Goal: Information Seeking & Learning: Find specific fact

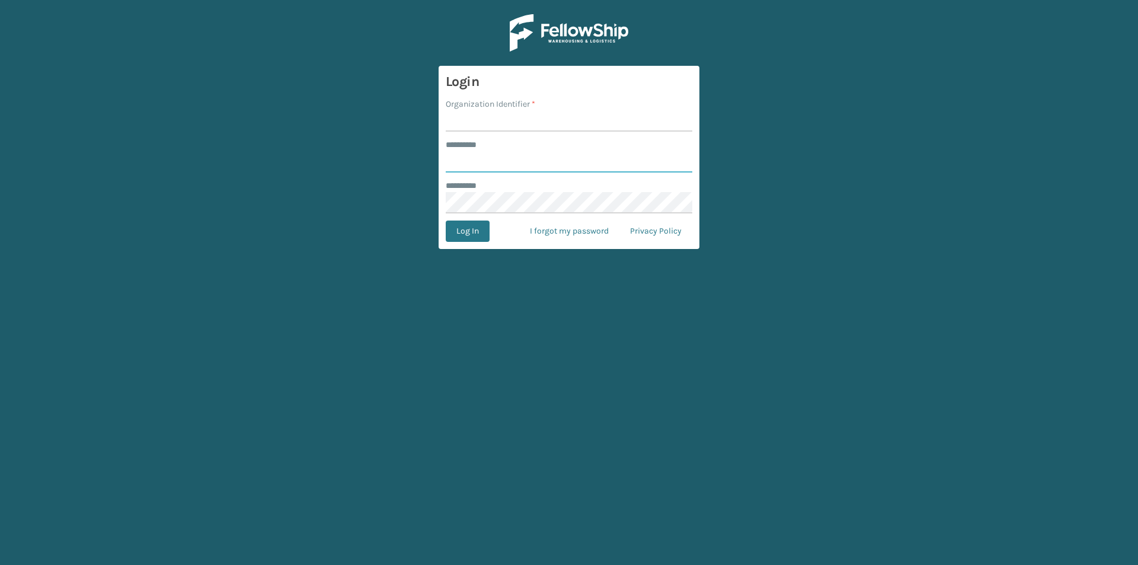
type input "**********"
click at [474, 125] on input "Organization Identifier *" at bounding box center [569, 120] width 247 height 21
type input "Foamtex"
click at [506, 164] on input "**********" at bounding box center [569, 161] width 247 height 21
type input "********"
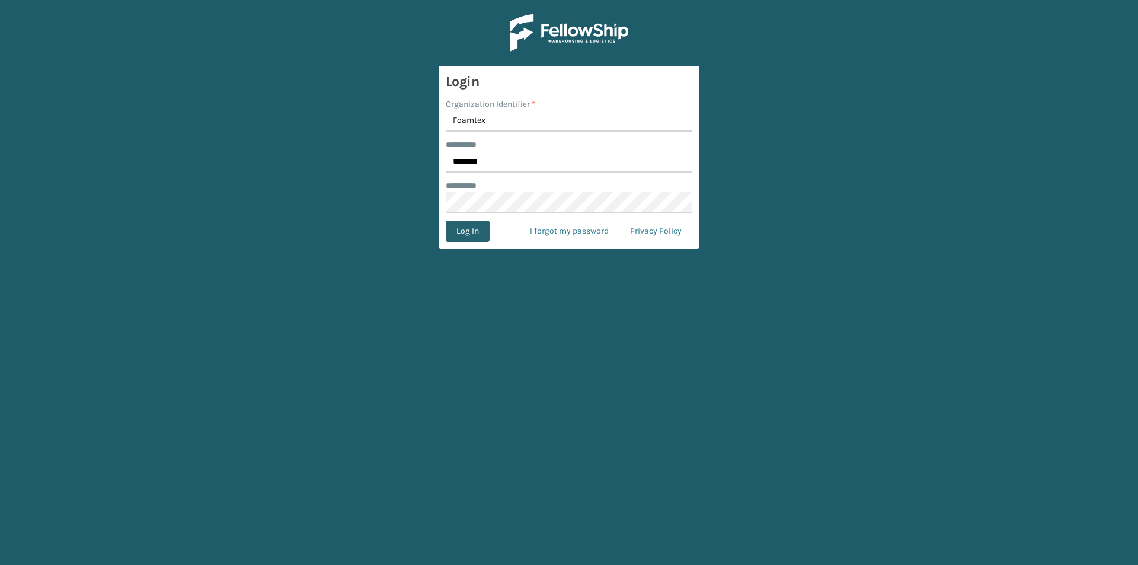
click at [477, 235] on button "Log In" at bounding box center [468, 230] width 44 height 21
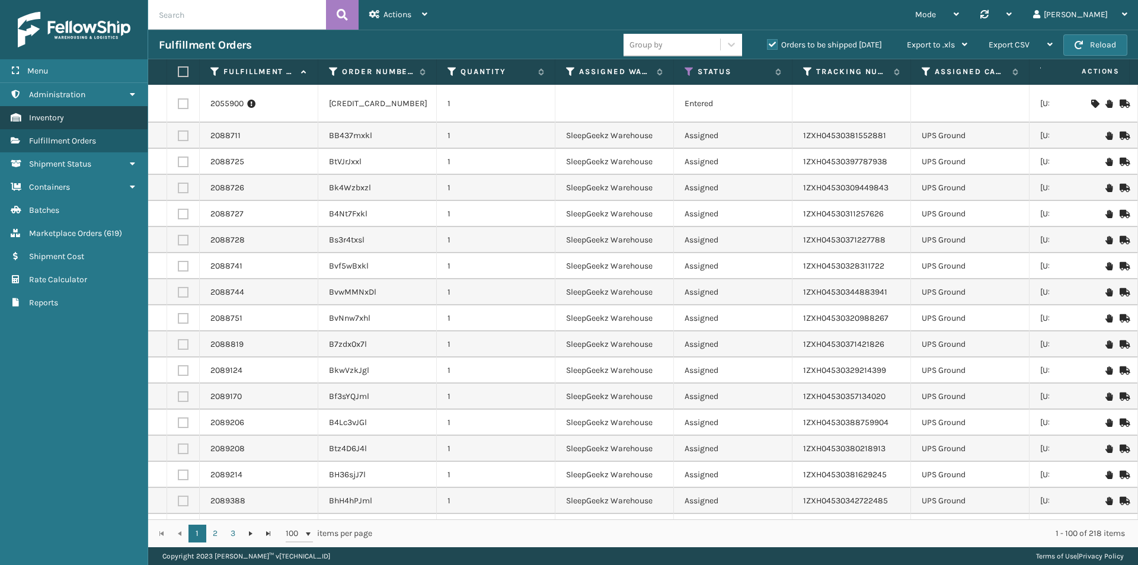
click at [50, 120] on span "Inventory" at bounding box center [46, 118] width 35 height 10
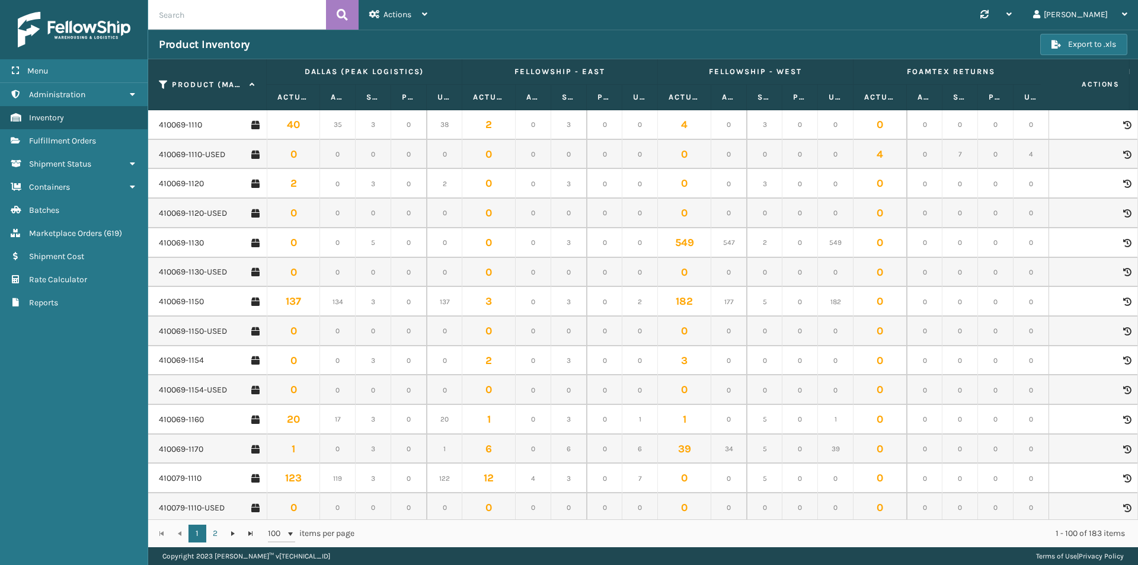
click at [204, 17] on input "text" at bounding box center [237, 15] width 178 height 30
paste input "410069-1150"
type input "410069-1150"
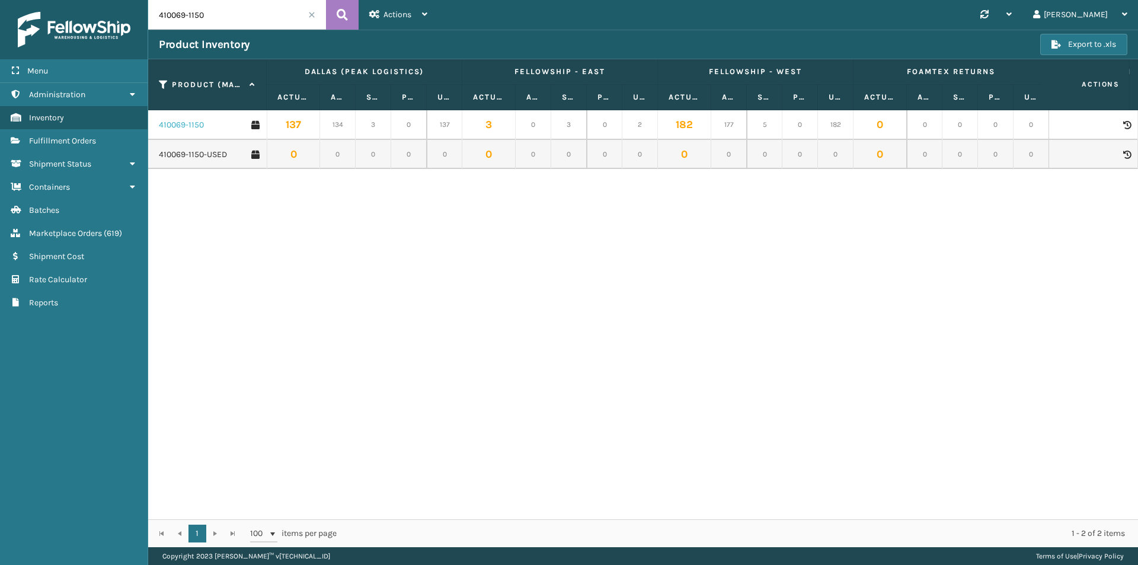
click at [188, 129] on link "410069-1150" at bounding box center [181, 125] width 45 height 12
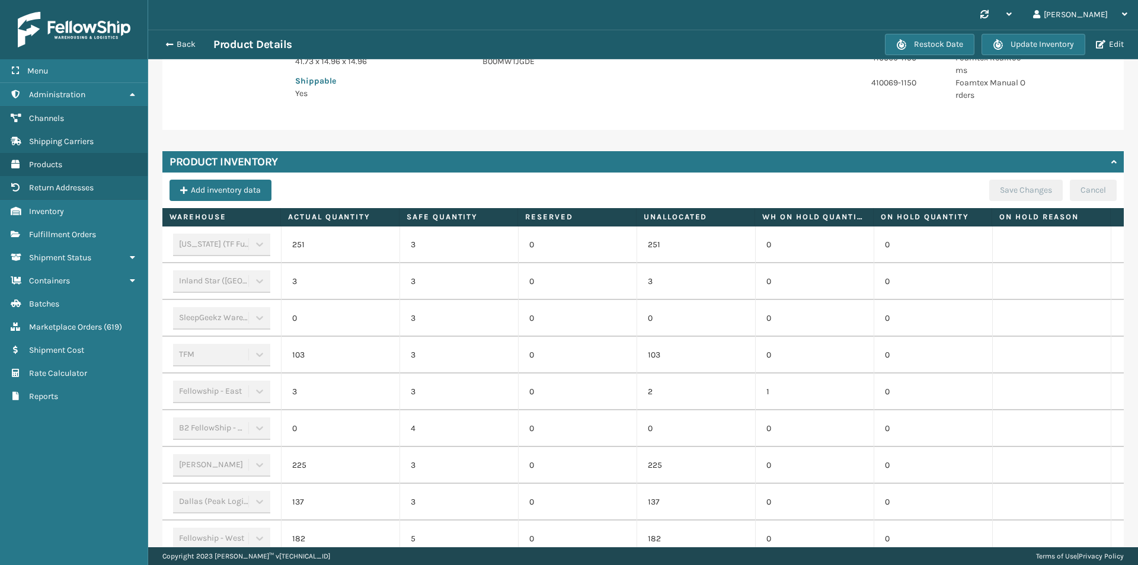
scroll to position [338, 0]
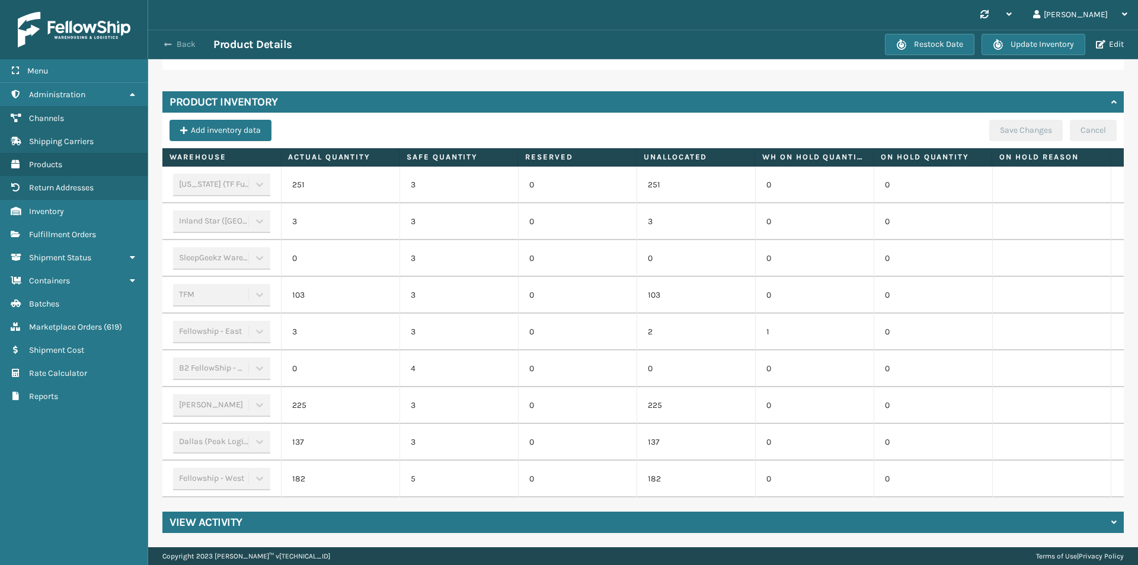
click at [188, 42] on button "Back" at bounding box center [186, 44] width 55 height 11
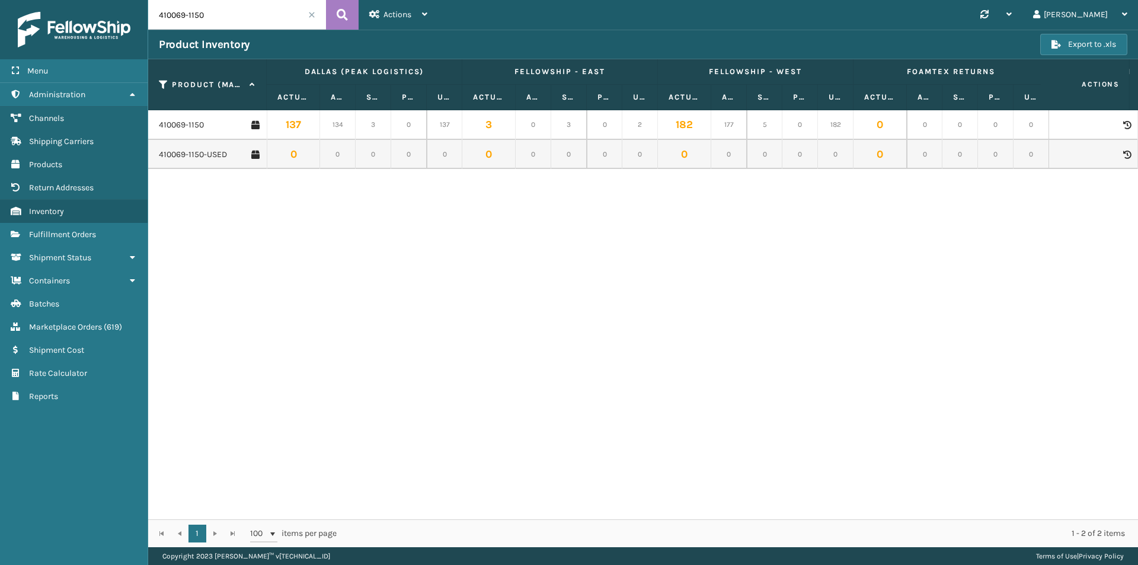
drag, startPoint x: 218, startPoint y: 16, endPoint x: 134, endPoint y: 18, distance: 84.2
click at [134, 0] on div "Menu Administration Channels Shipping Carriers Products Return Addresses Invent…" at bounding box center [569, 0] width 1138 height 0
paste input "106-113"
type input "410106-1130"
click at [344, 13] on icon at bounding box center [342, 15] width 11 height 18
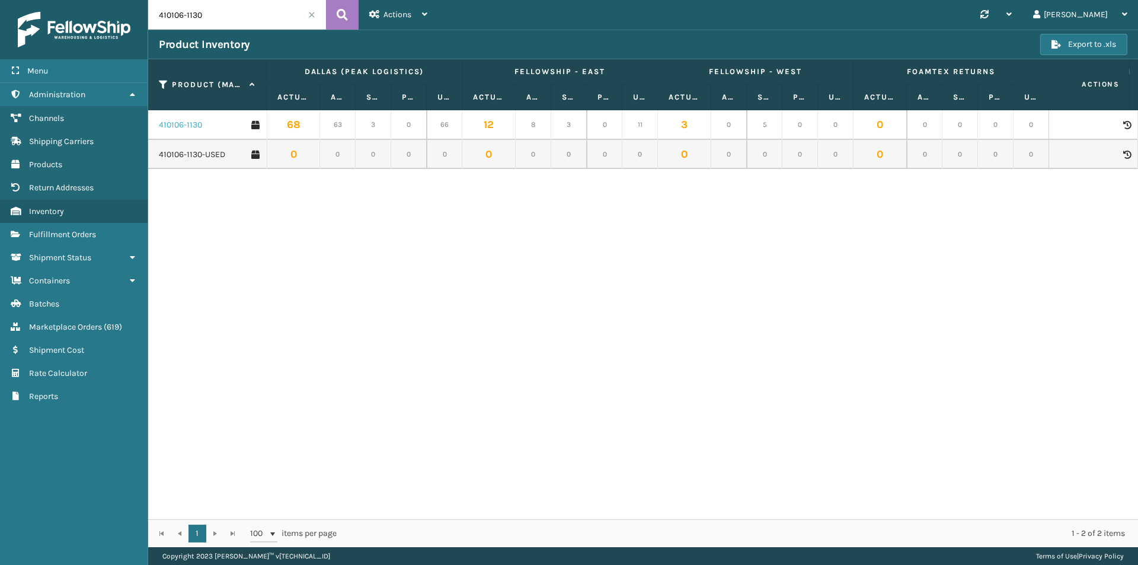
click at [190, 127] on link "410106-1130" at bounding box center [180, 125] width 43 height 12
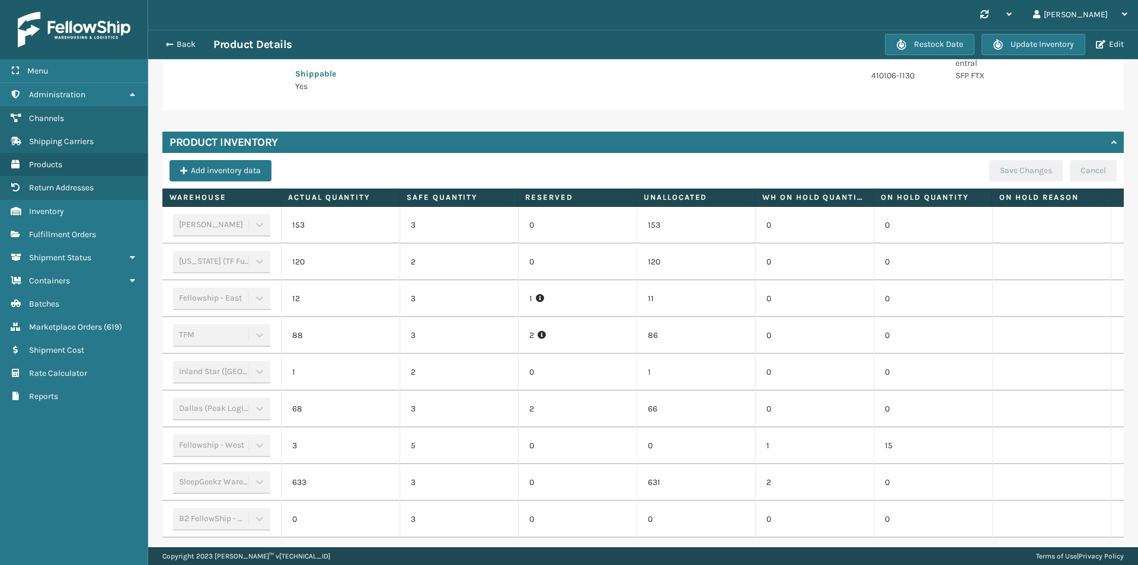
scroll to position [325, 0]
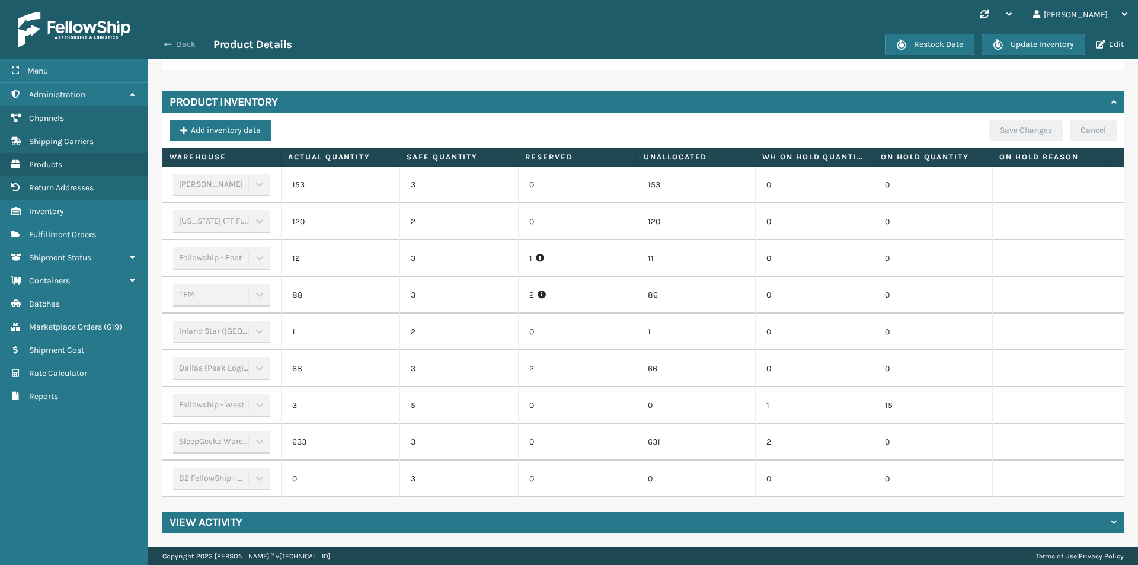
click at [186, 44] on button "Back" at bounding box center [186, 44] width 55 height 11
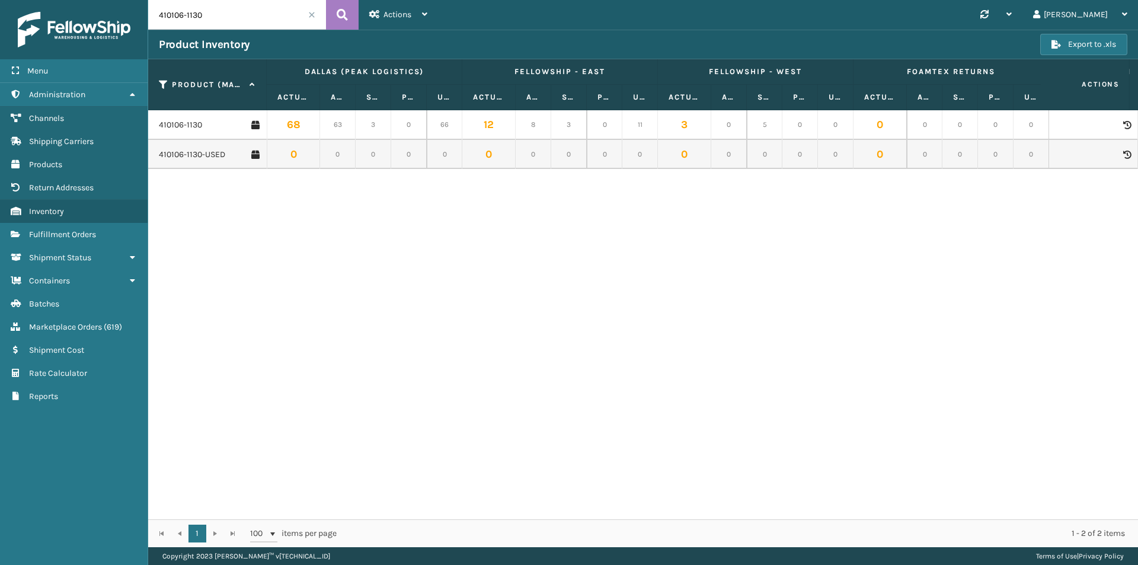
drag, startPoint x: 228, startPoint y: 13, endPoint x: 125, endPoint y: 14, distance: 103.1
click at [125, 0] on div "Menu Administration Channels Shipping Carriers Products Return Addresses Invent…" at bounding box center [569, 0] width 1138 height 0
paste input "7-111"
type input "410107-1110"
click at [341, 9] on icon at bounding box center [342, 15] width 11 height 18
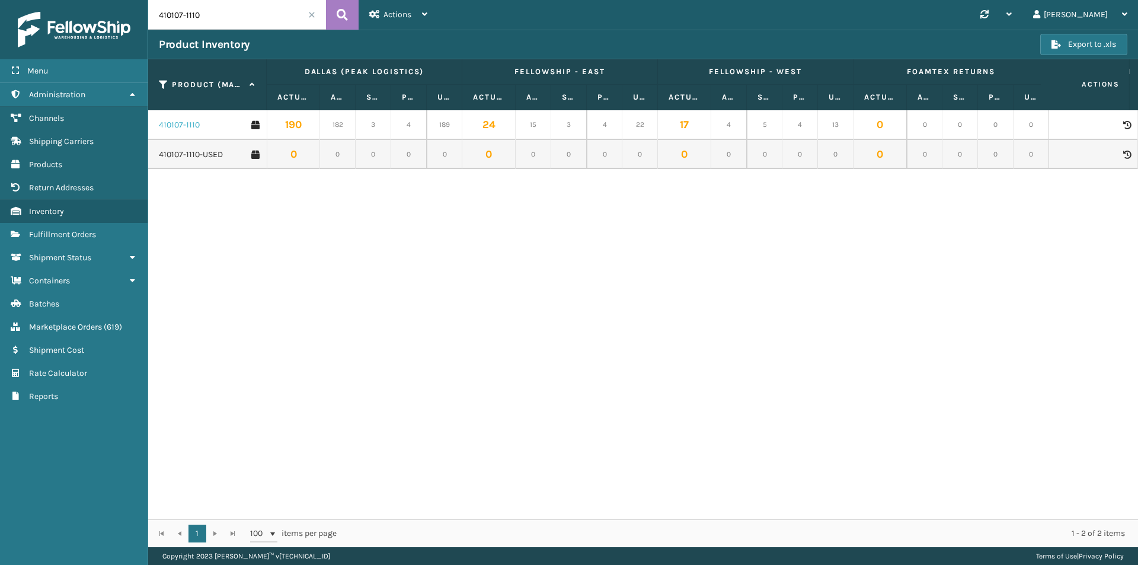
click at [187, 127] on link "410107-1110" at bounding box center [179, 125] width 41 height 12
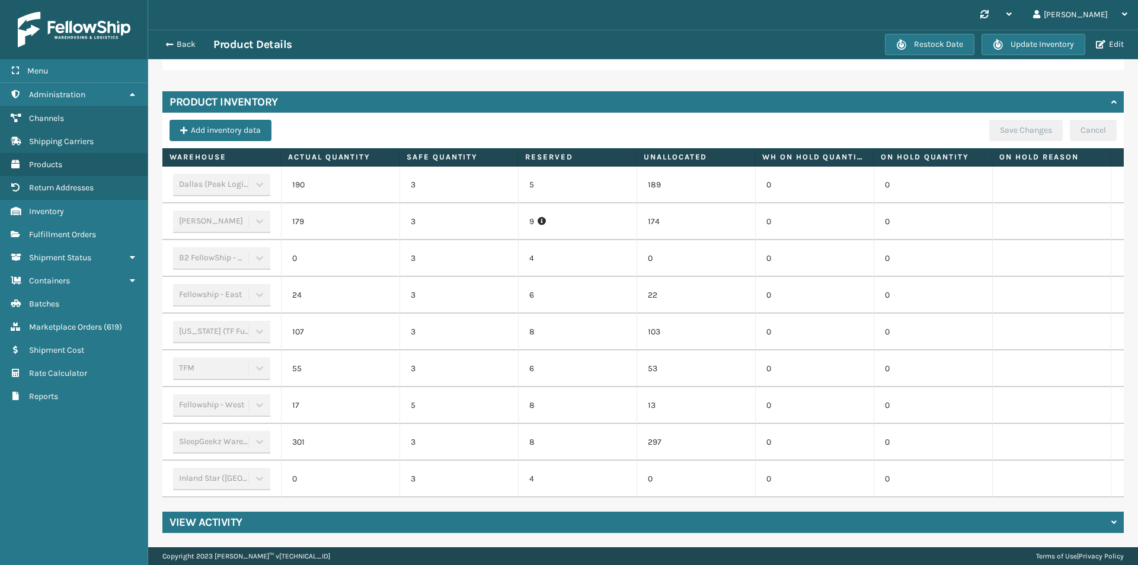
scroll to position [347, 0]
click at [183, 43] on button "Back" at bounding box center [186, 44] width 55 height 11
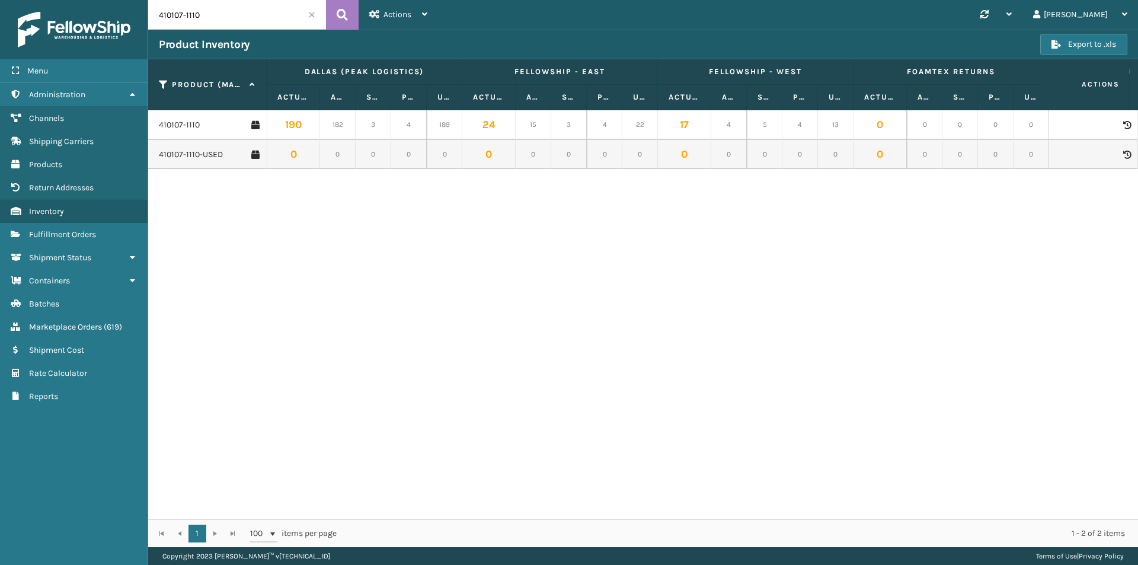
drag, startPoint x: 170, startPoint y: 14, endPoint x: 146, endPoint y: 13, distance: 23.7
click at [147, 0] on div "Menu Administration Channels Shipping Carriers Products Return Addresses Invent…" at bounding box center [569, 0] width 1138 height 0
paste input "68-806"
type input "410168-8060"
click at [346, 13] on icon at bounding box center [342, 15] width 11 height 18
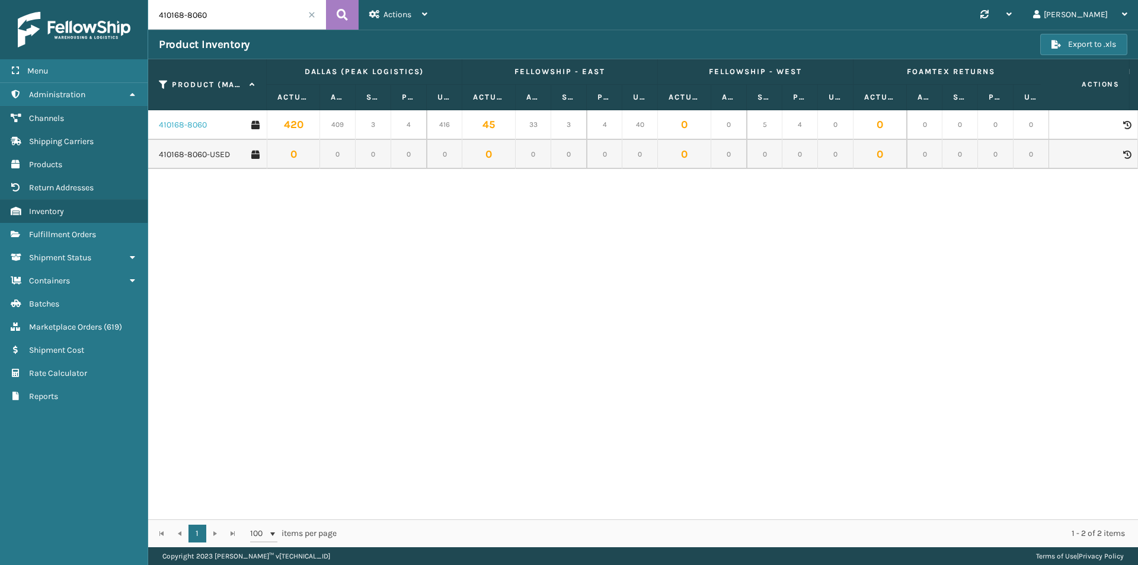
click at [180, 127] on link "410168-8060" at bounding box center [183, 125] width 48 height 12
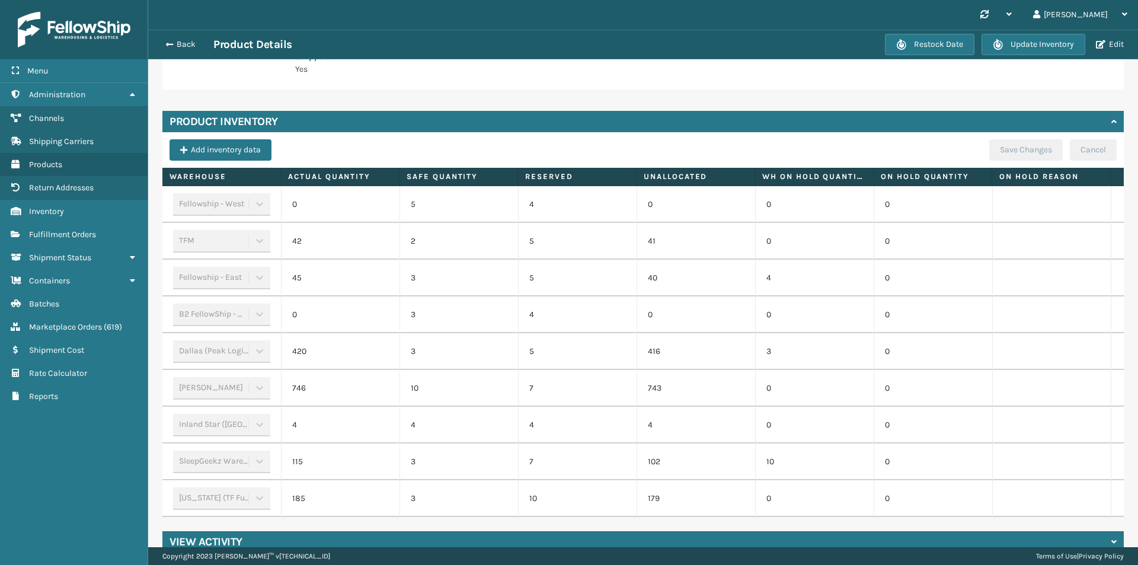
scroll to position [296, 0]
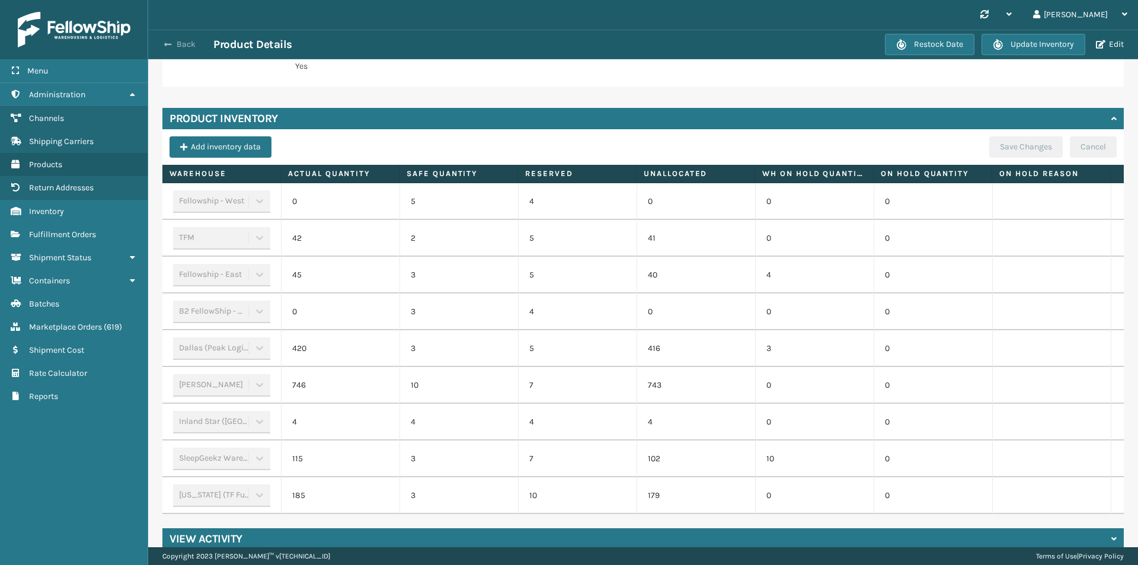
click at [186, 47] on button "Back" at bounding box center [186, 44] width 55 height 11
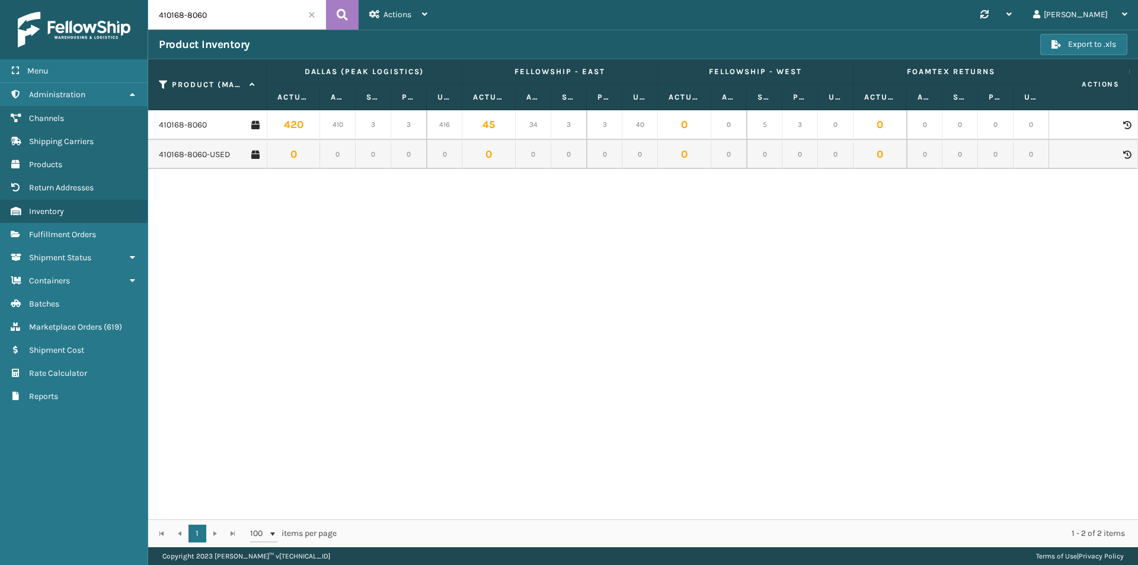
drag, startPoint x: 242, startPoint y: 21, endPoint x: 139, endPoint y: 11, distance: 104.2
click at [139, 0] on div "Menu Administration Channels Shipping Carriers Products Return Addresses Invent…" at bounding box center [569, 0] width 1138 height 0
paste input "079-115"
type input "410079-1150"
click at [345, 15] on icon at bounding box center [342, 15] width 11 height 18
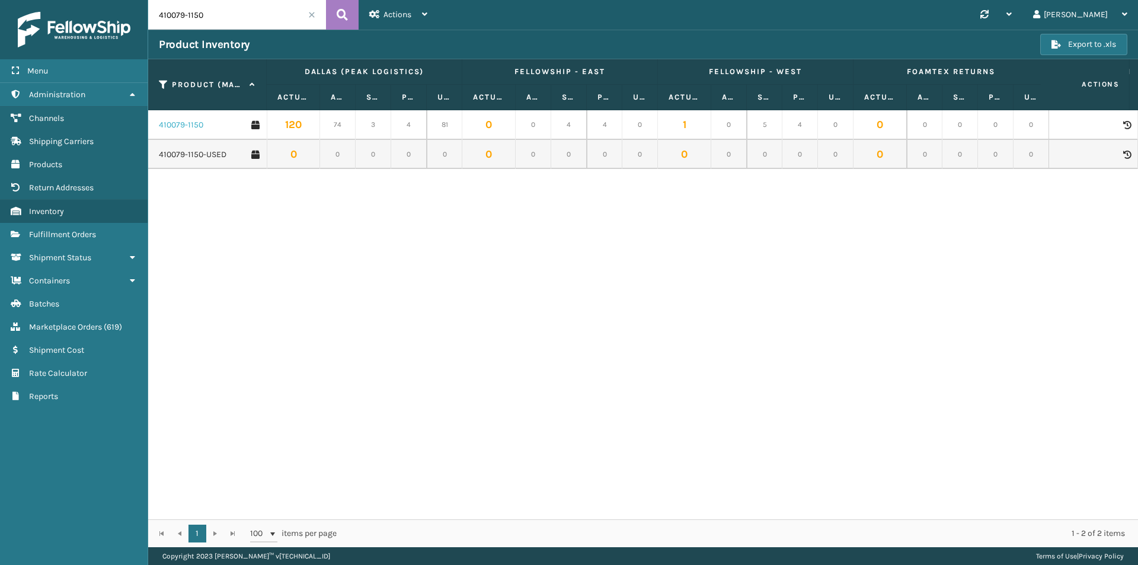
click at [181, 127] on link "410079-1150" at bounding box center [181, 125] width 44 height 12
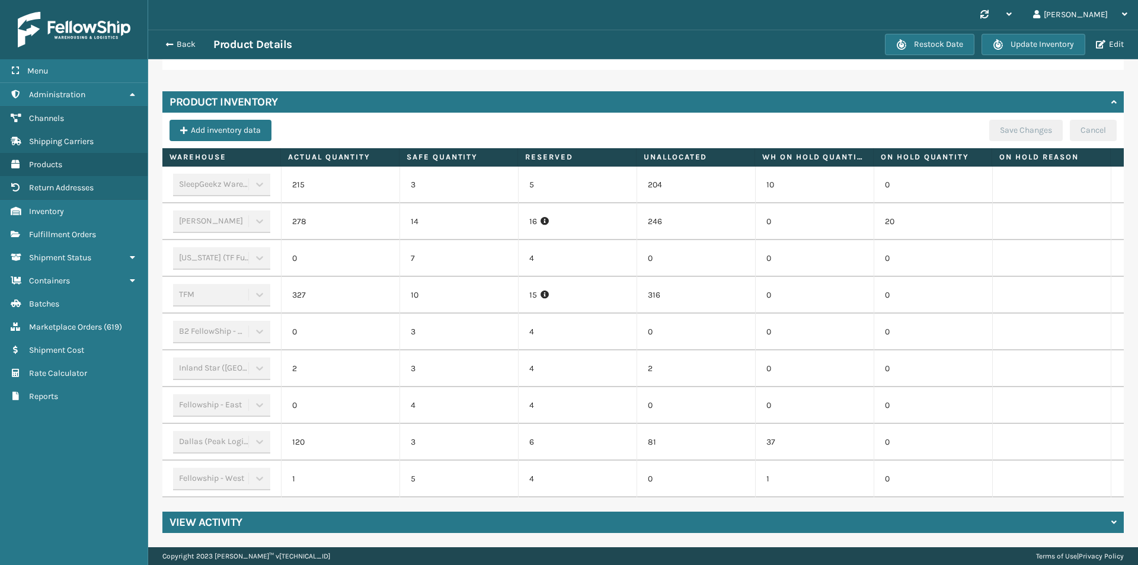
scroll to position [322, 0]
click at [182, 42] on button "Back" at bounding box center [186, 44] width 55 height 11
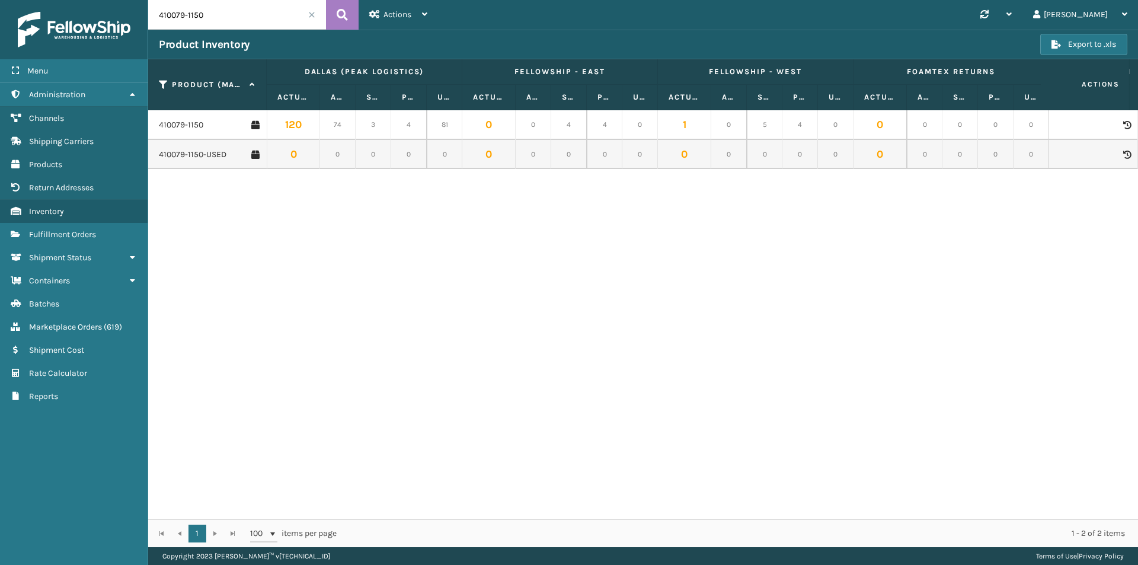
drag, startPoint x: 245, startPoint y: 14, endPoint x: 145, endPoint y: 26, distance: 101.5
click at [145, 0] on div "Menu Administration Channels Shipping Carriers Products Return Addresses Invent…" at bounding box center [569, 0] width 1138 height 0
drag, startPoint x: 229, startPoint y: 5, endPoint x: 120, endPoint y: 9, distance: 109.7
click at [120, 0] on div "Menu Administration Channels Shipping Carriers Products Return Addresses Invent…" at bounding box center [569, 0] width 1138 height 0
paste input "168-806"
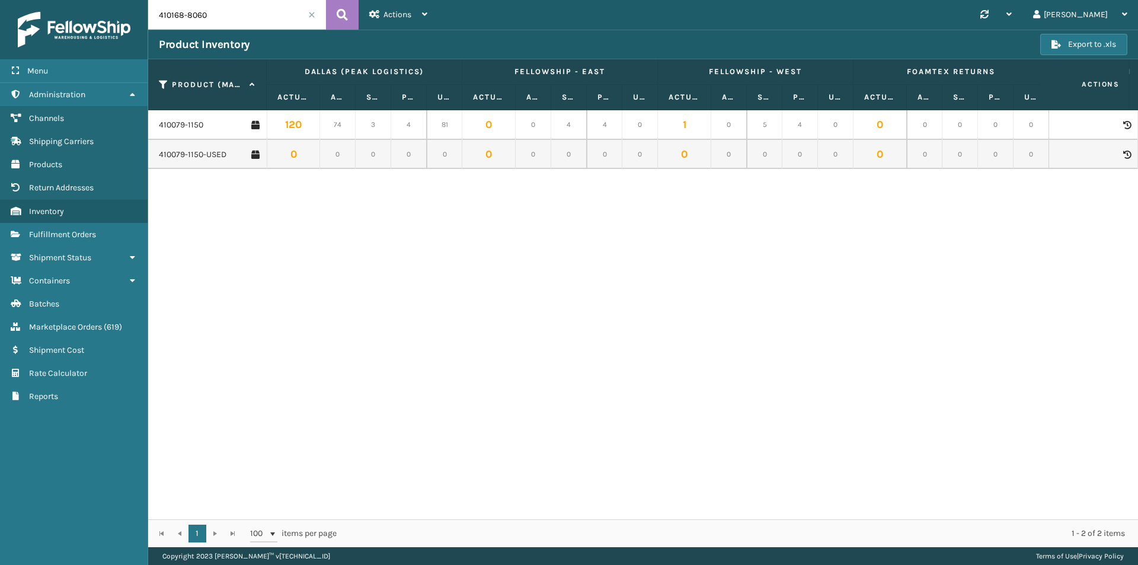
type input "410168-8060"
click at [172, 127] on link "410168-8060" at bounding box center [183, 125] width 48 height 12
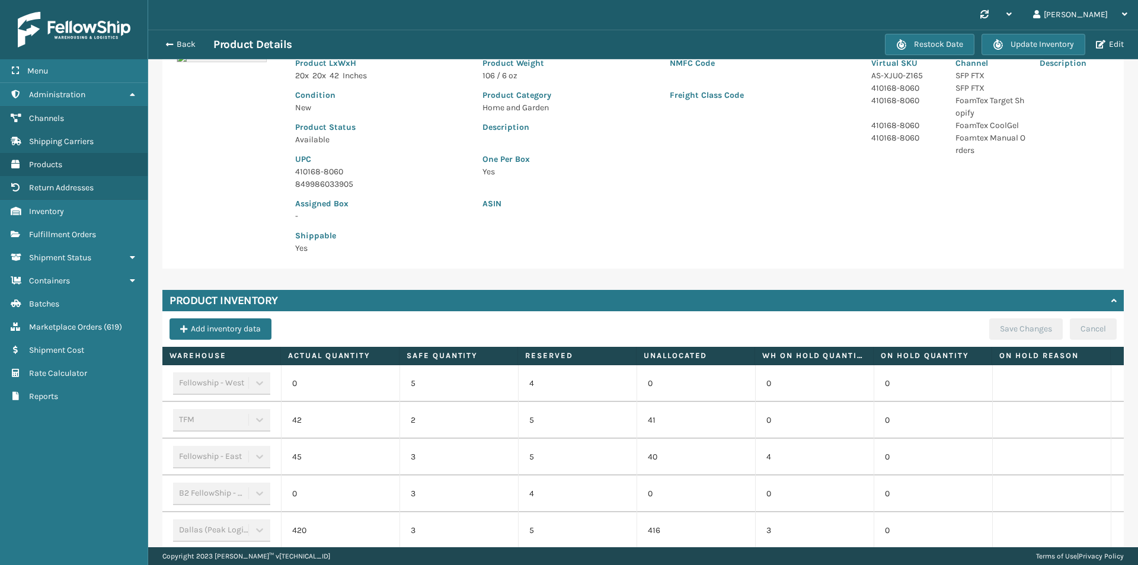
scroll to position [322, 0]
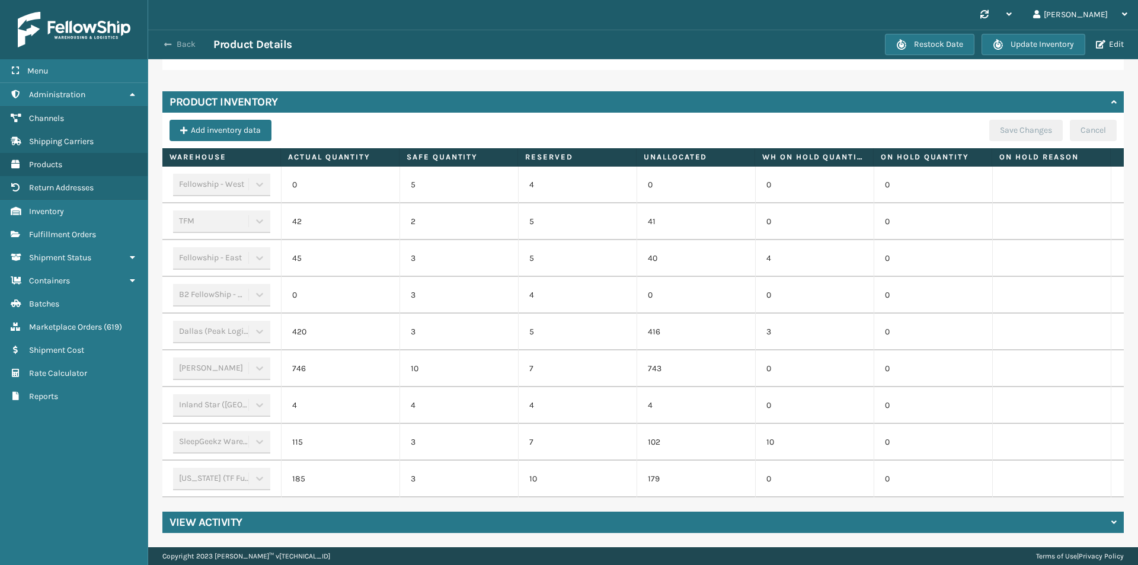
click at [184, 40] on button "Back" at bounding box center [186, 44] width 55 height 11
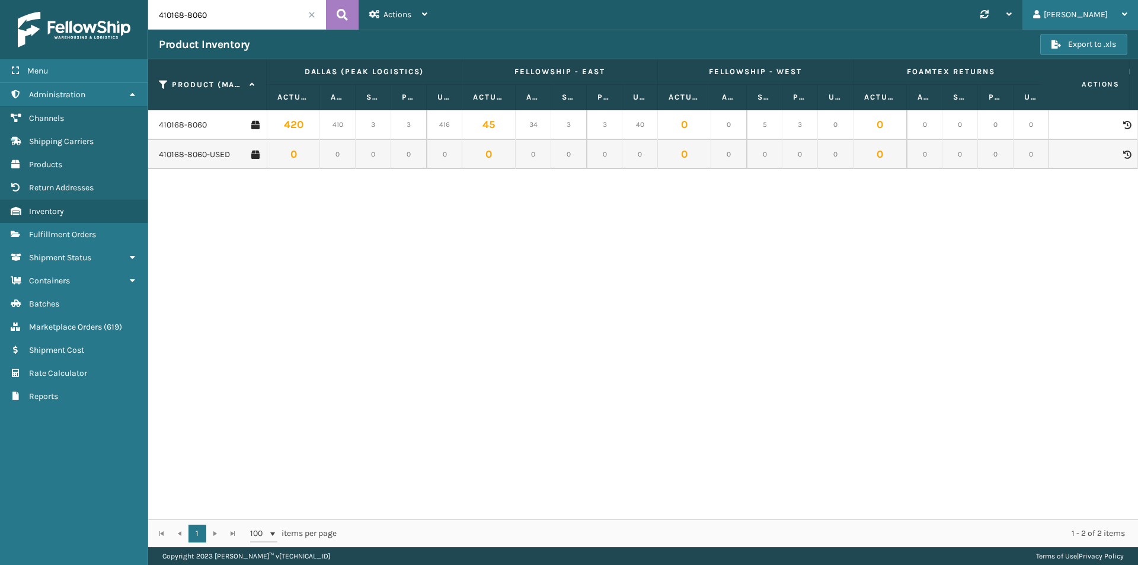
click at [1104, 12] on div "Menachem" at bounding box center [1080, 15] width 94 height 30
click at [997, 44] on li "Log Out" at bounding box center [1058, 46] width 159 height 32
